Goal: Information Seeking & Learning: Learn about a topic

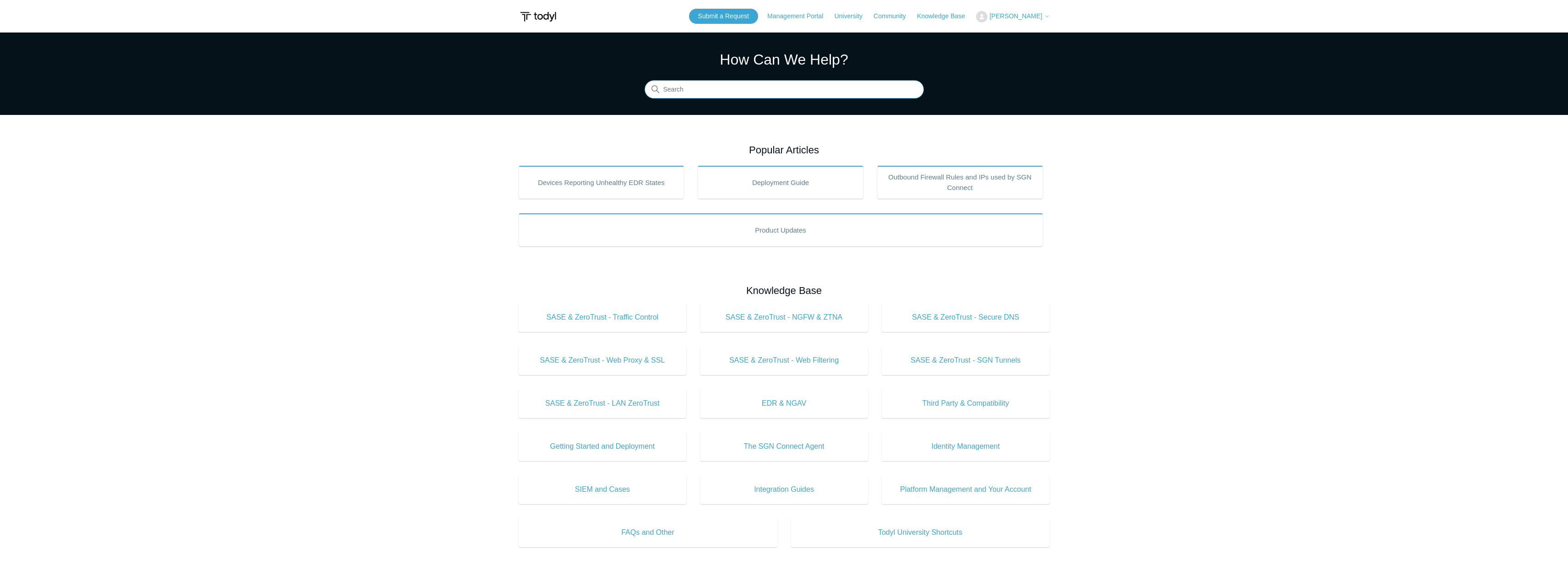
click at [702, 93] on input "Search" at bounding box center [784, 90] width 279 height 18
type input "ticket"
click at [833, 19] on link "Management Portal" at bounding box center [800, 16] width 65 height 10
click at [585, 321] on span "SASE & ZeroTrust - Traffic Control" at bounding box center [603, 317] width 141 height 11
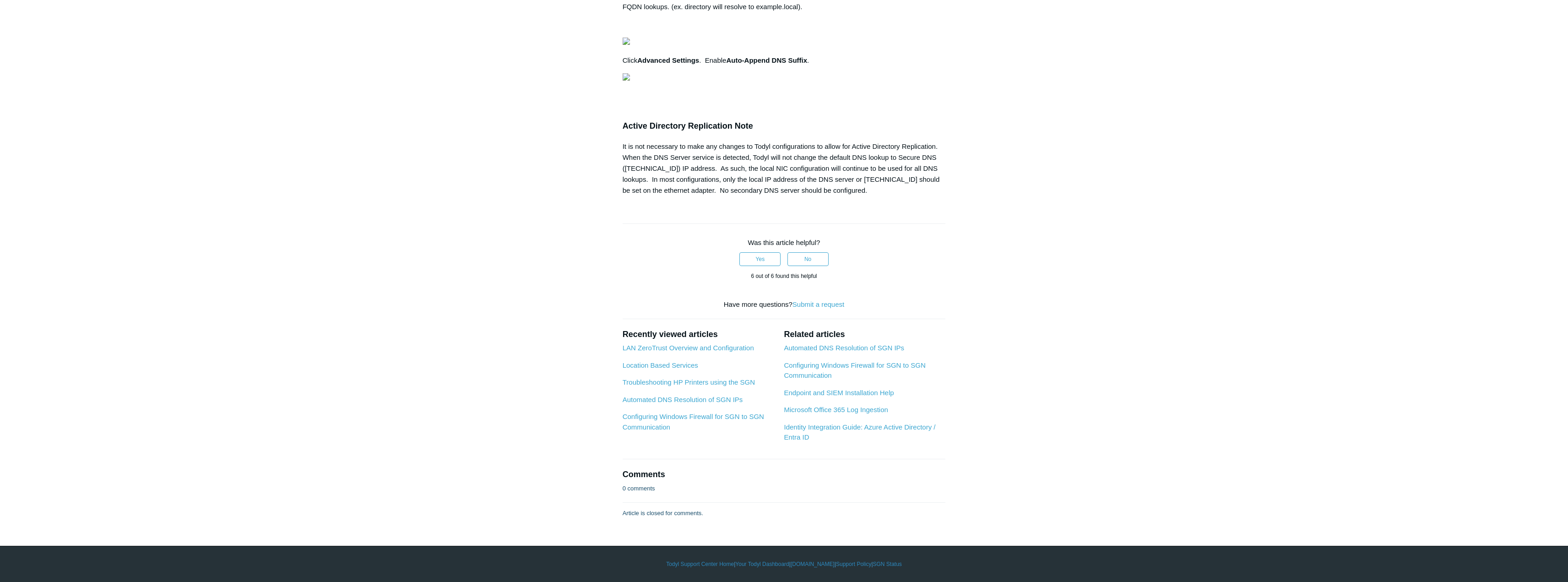
scroll to position [1539, 0]
